Goal: Download file/media

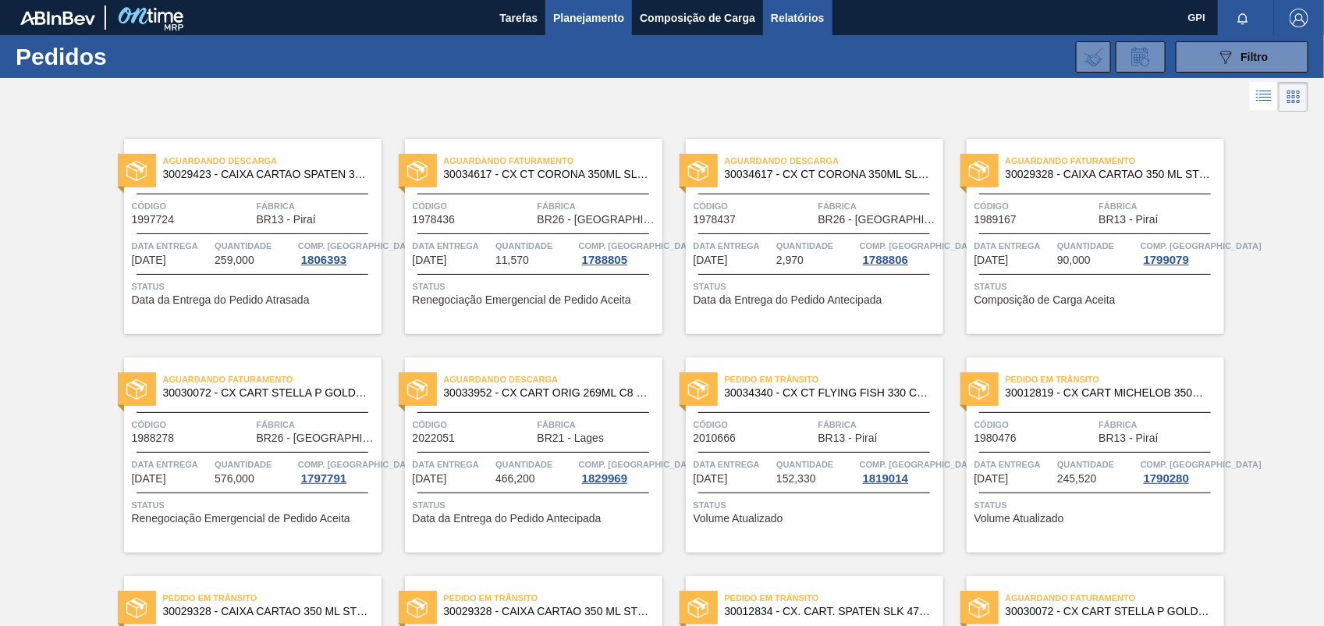
click at [816, 17] on span "Relatórios" at bounding box center [797, 18] width 53 height 19
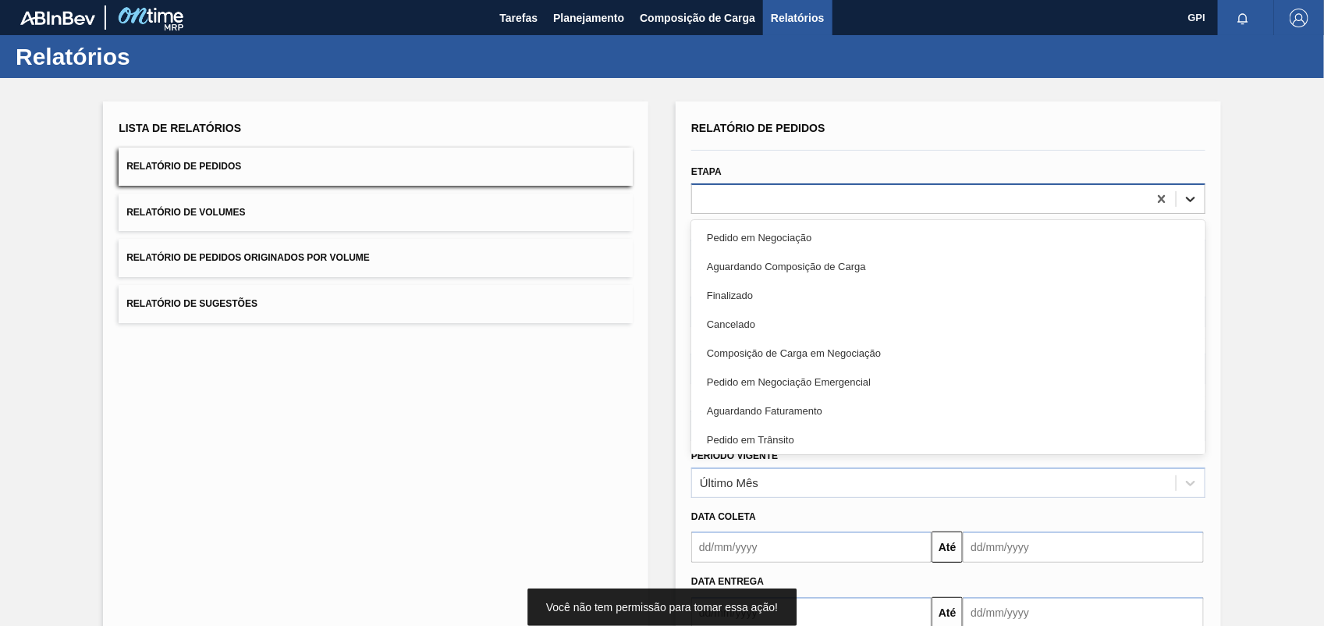
click at [1177, 194] on div at bounding box center [1191, 199] width 28 height 28
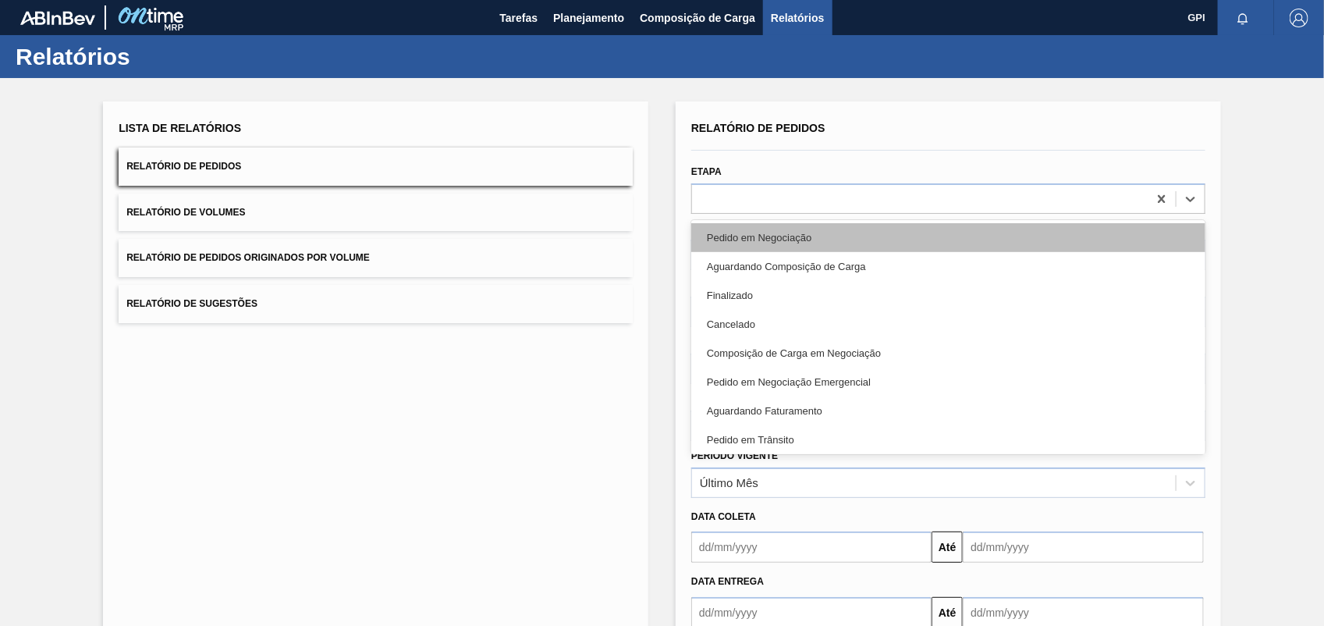
click at [755, 243] on div "Pedido em Negociação" at bounding box center [948, 237] width 514 height 29
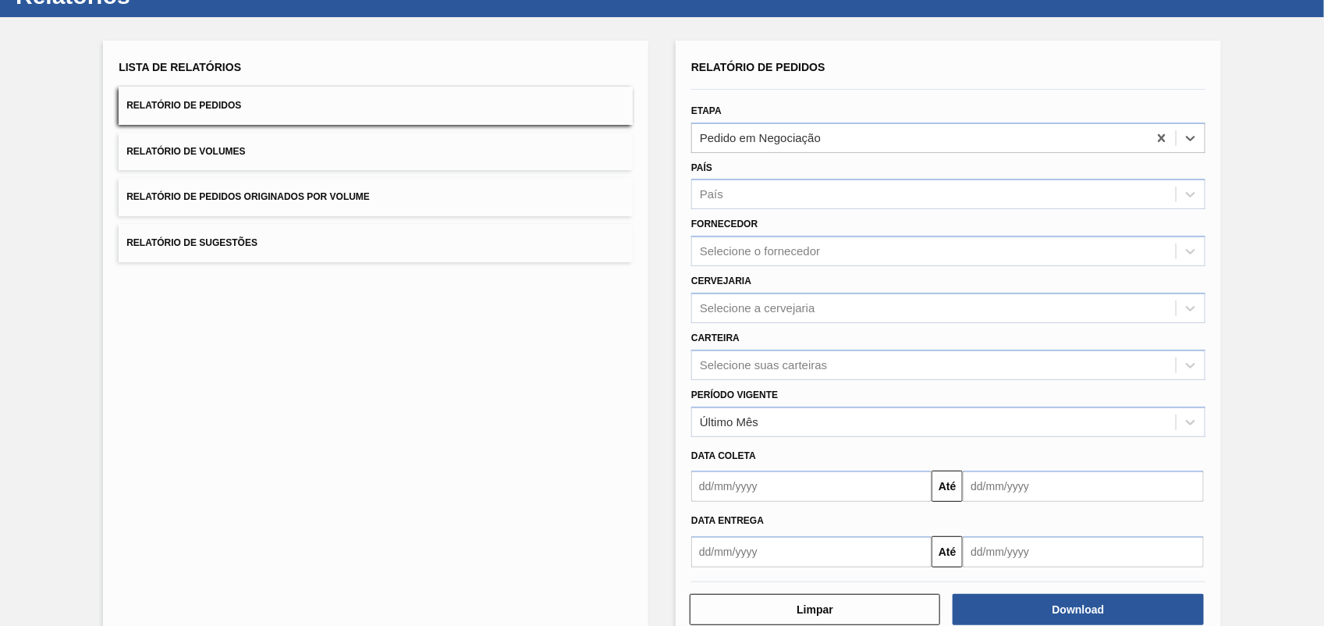
scroll to position [94, 0]
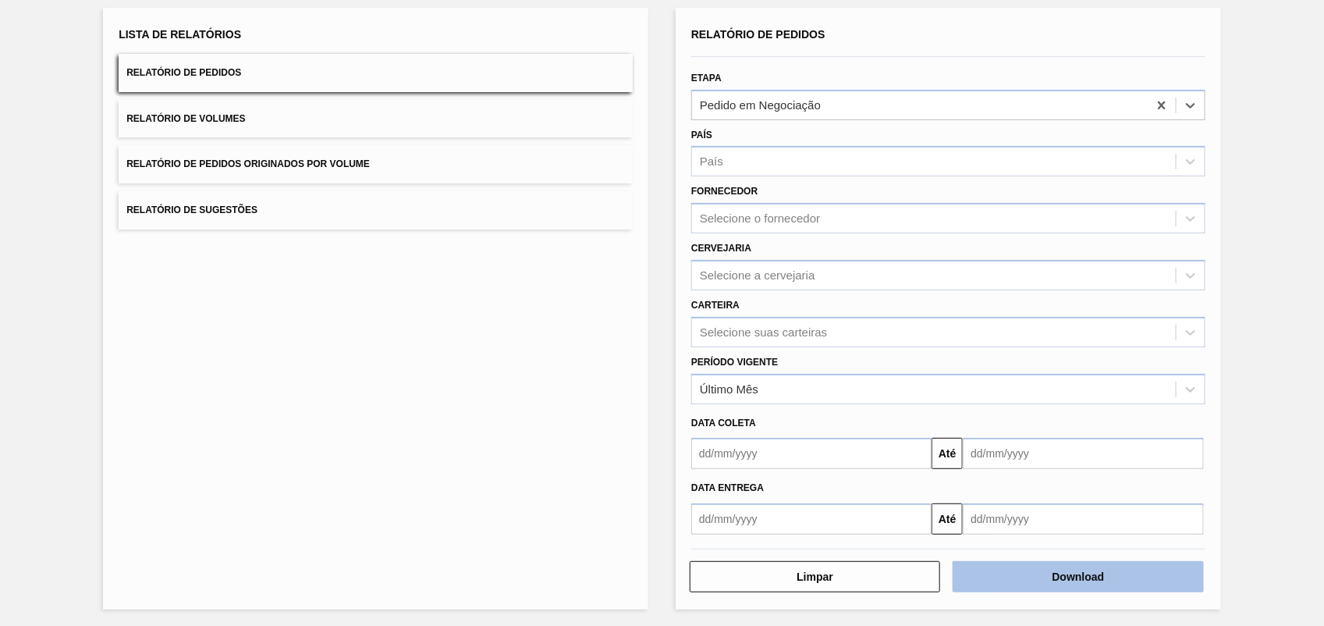
click at [1083, 572] on button "Download" at bounding box center [1078, 576] width 250 height 31
